Goal: Information Seeking & Learning: Understand process/instructions

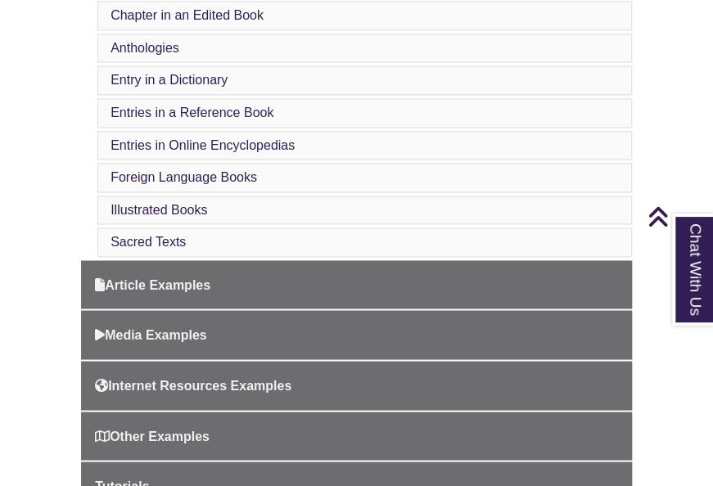
scroll to position [897, 0]
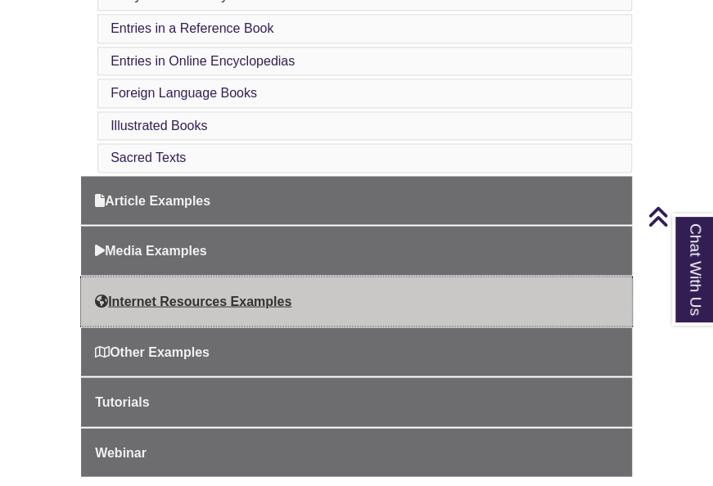
click at [254, 277] on link "Internet Resources Examples" at bounding box center [356, 301] width 551 height 49
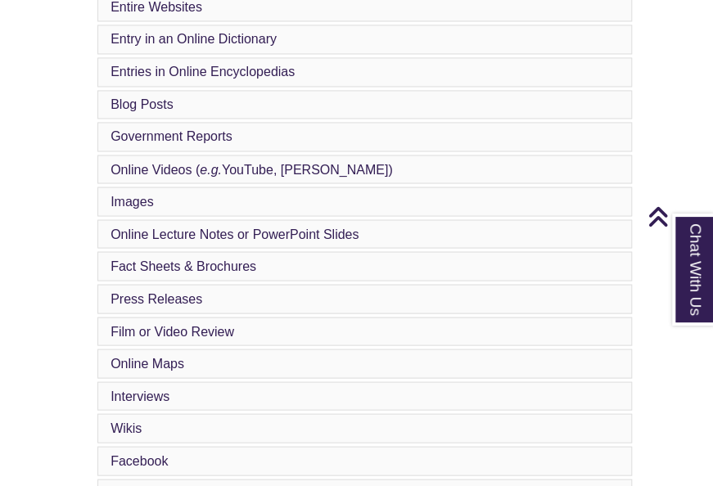
scroll to position [841, 0]
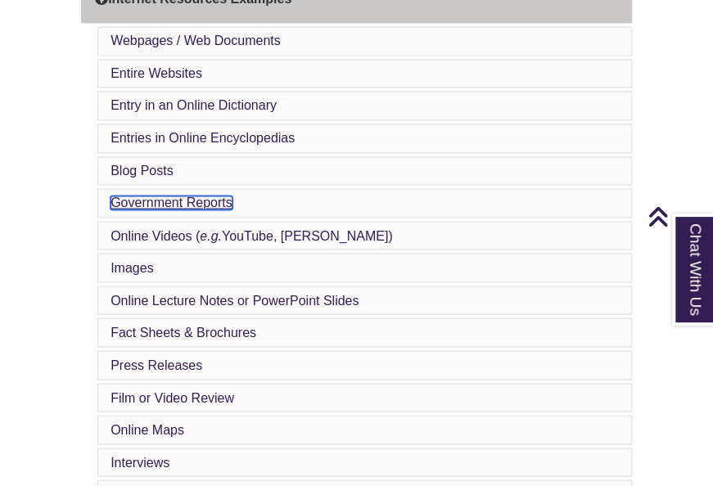
click at [171, 196] on link "Government Reports" at bounding box center [171, 203] width 122 height 14
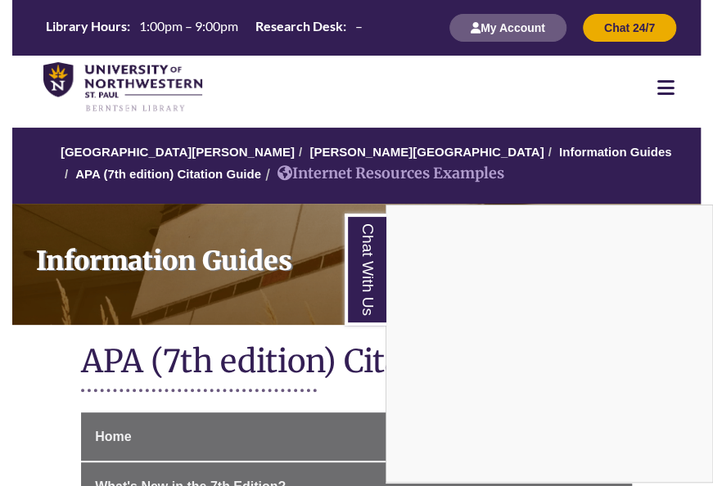
scroll to position [841, 0]
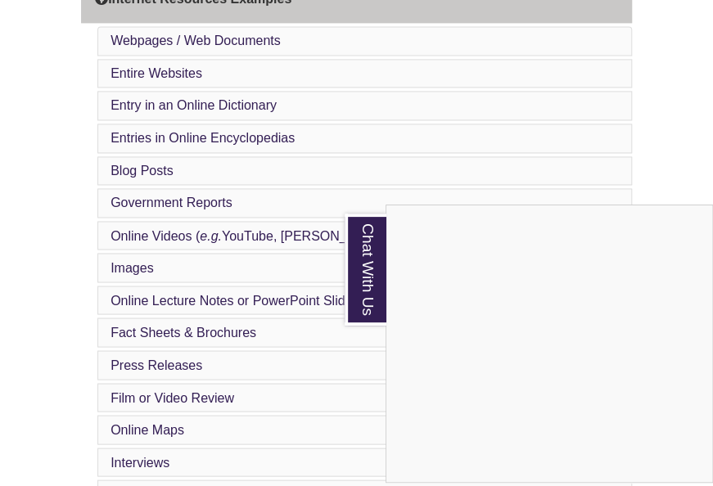
click at [191, 39] on div "Chat With Us" at bounding box center [356, 243] width 713 height 486
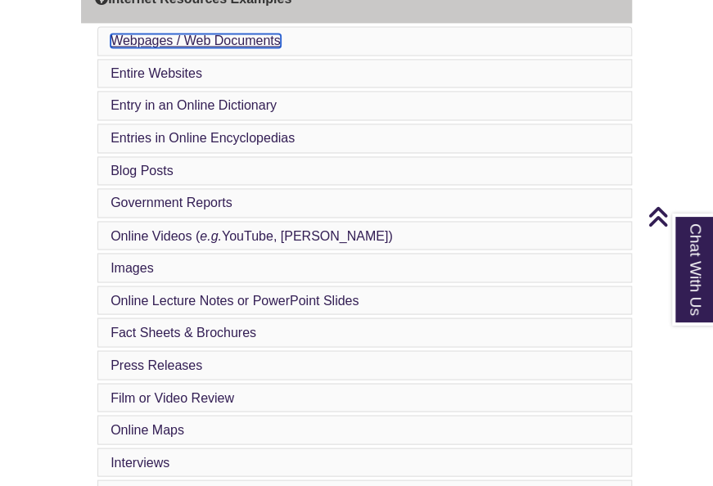
click at [157, 36] on link "Webpages / Web Documents" at bounding box center [195, 41] width 170 height 14
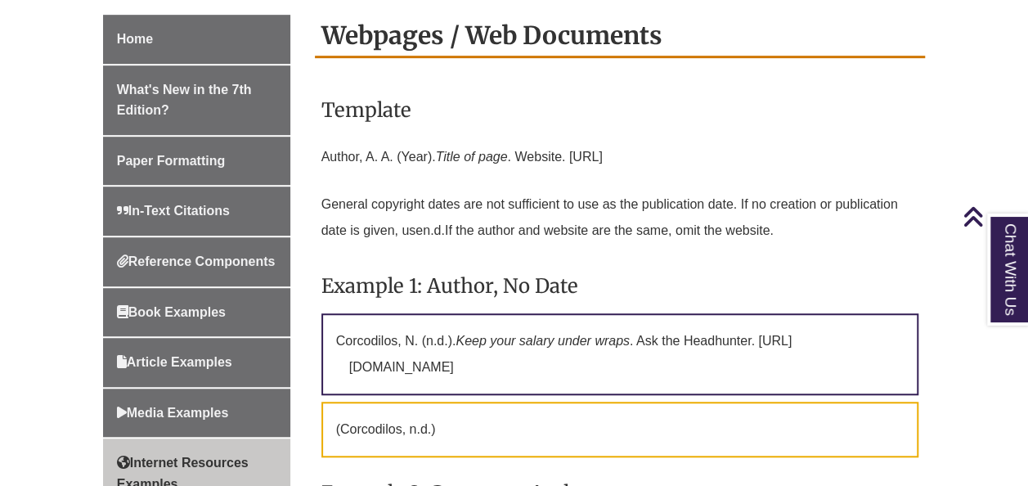
scroll to position [481, 0]
